Goal: Navigation & Orientation: Find specific page/section

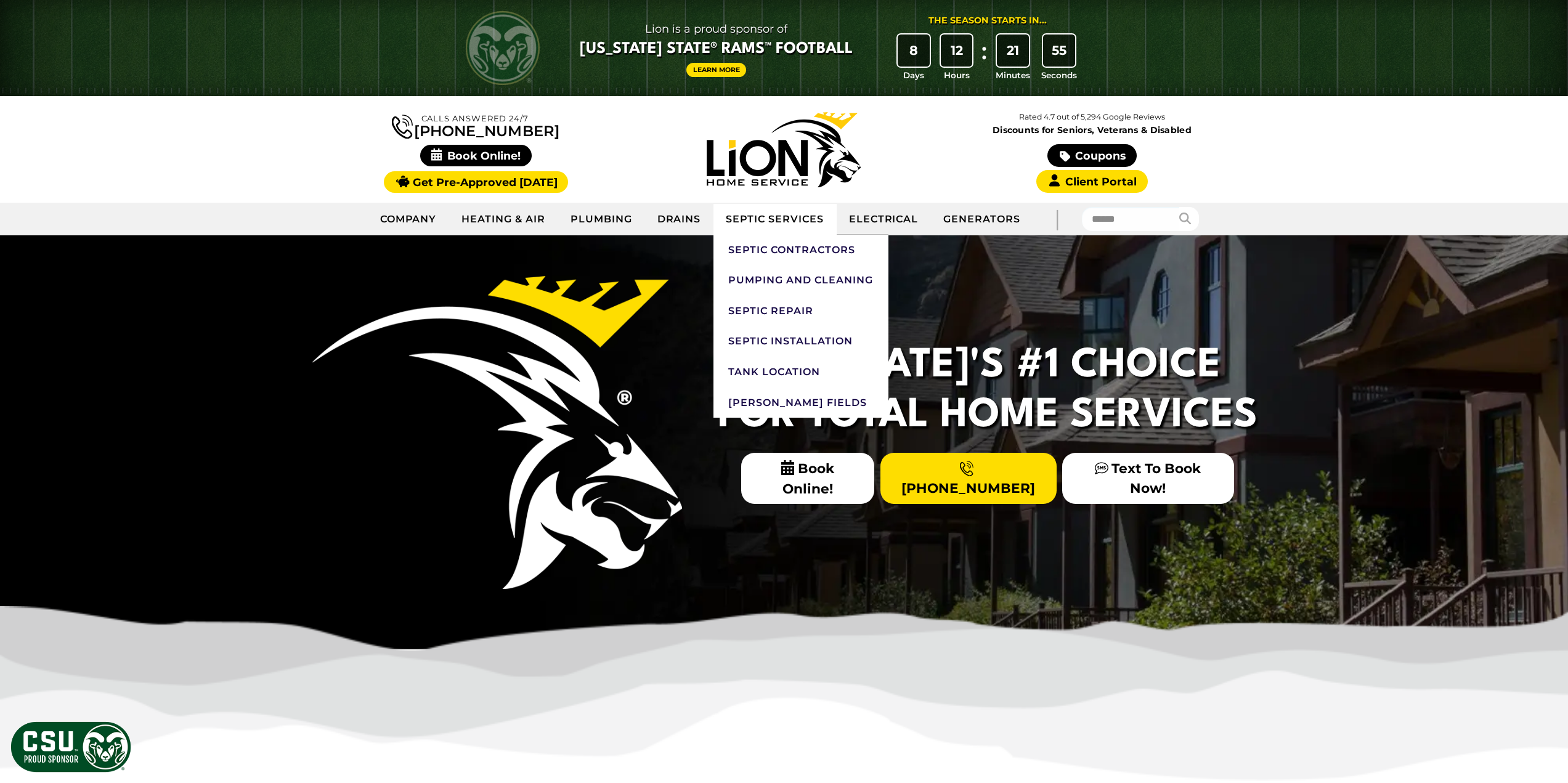
click at [779, 215] on link "Septic Services" at bounding box center [775, 219] width 123 height 31
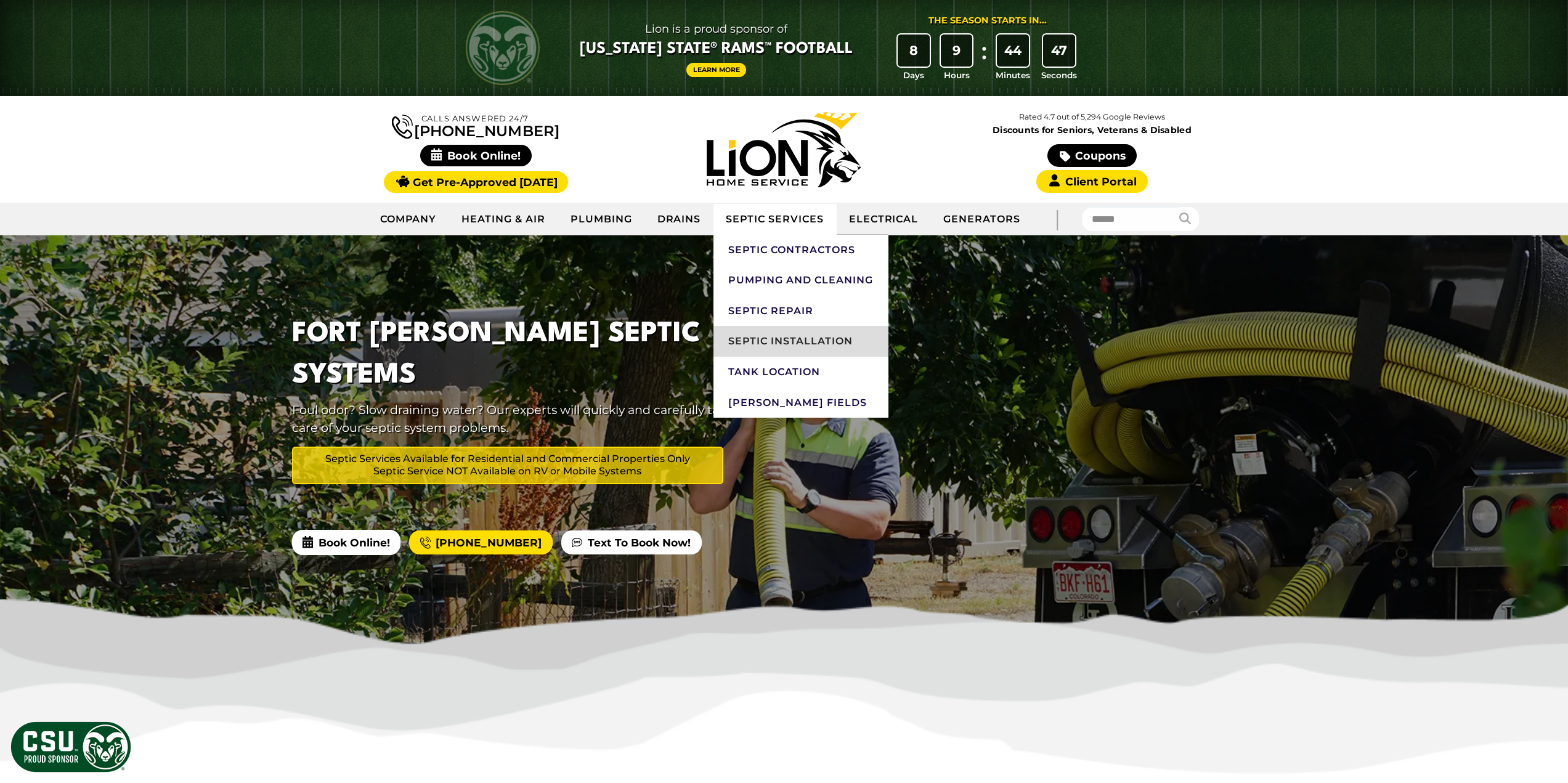
click at [791, 343] on link "Septic Installation" at bounding box center [801, 341] width 175 height 31
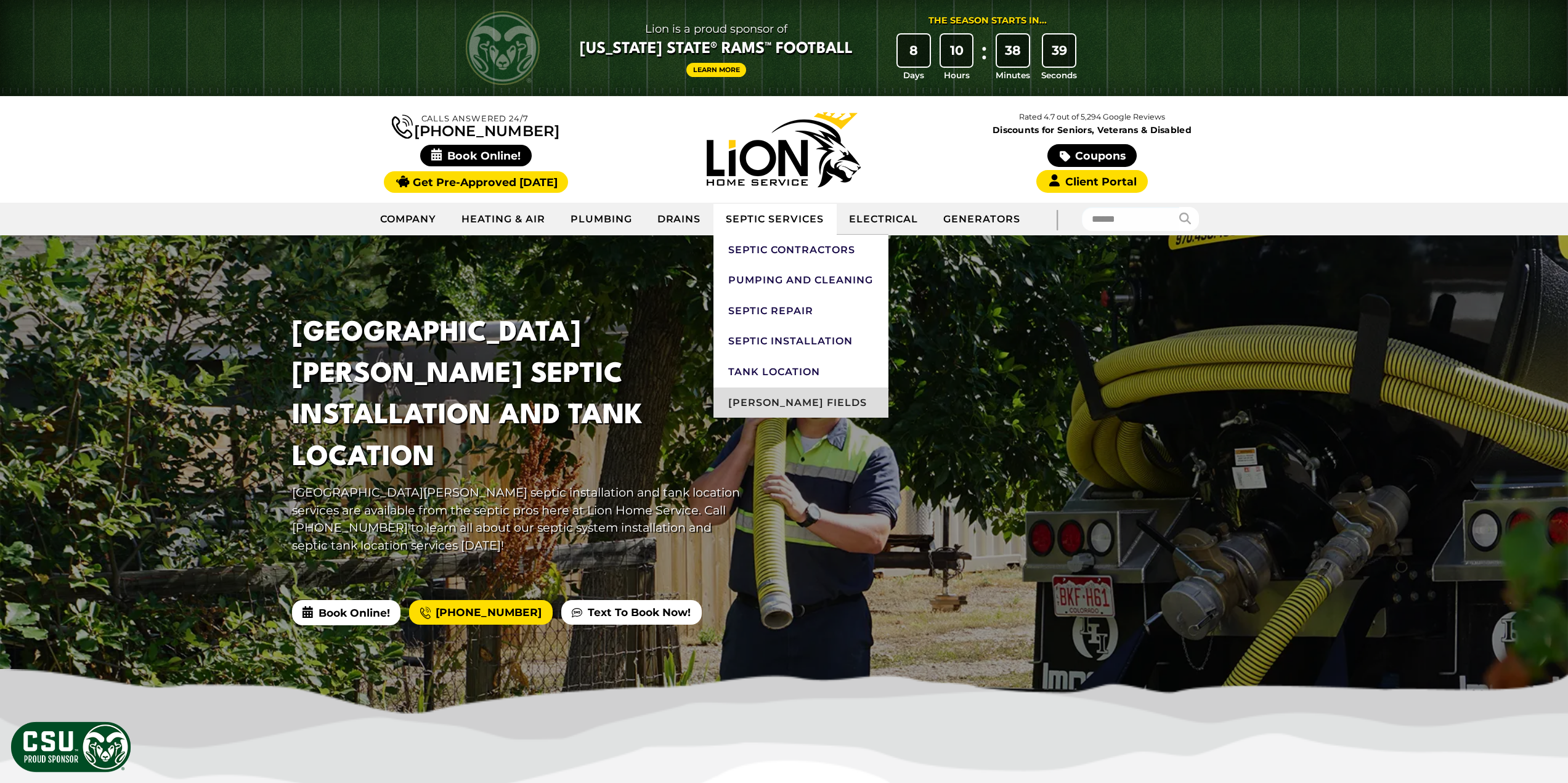
click at [761, 406] on link "[PERSON_NAME] Fields" at bounding box center [801, 403] width 175 height 31
